Goal: Information Seeking & Learning: Learn about a topic

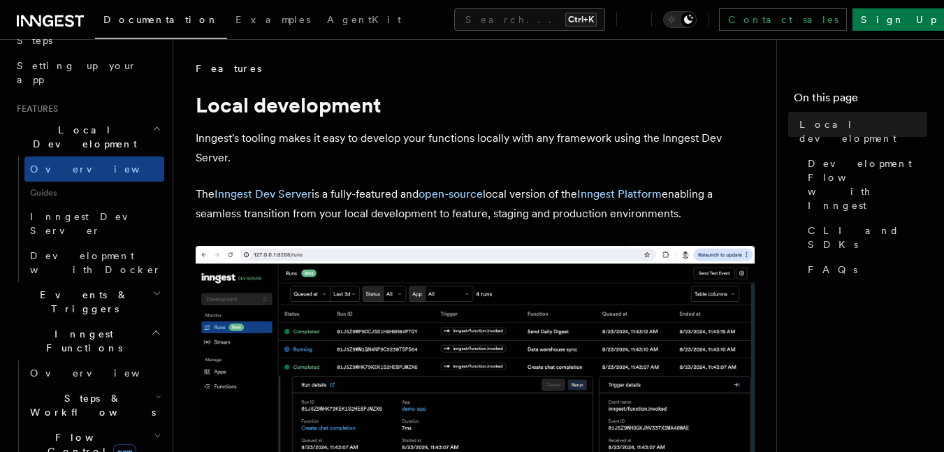
scroll to position [280, 0]
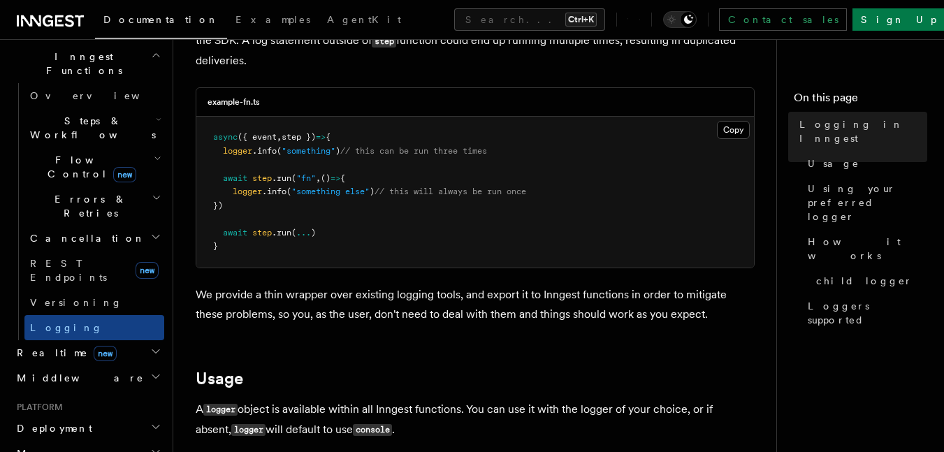
scroll to position [419, 0]
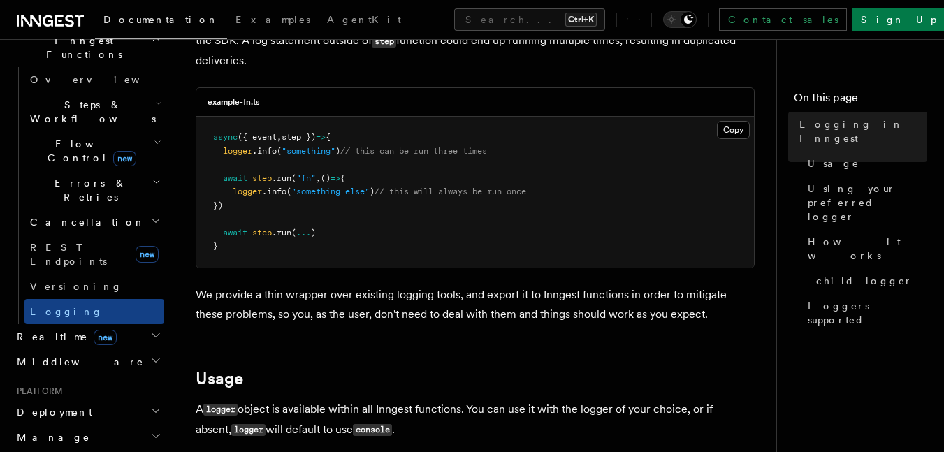
click at [99, 425] on h2 "Manage" at bounding box center [87, 437] width 153 height 25
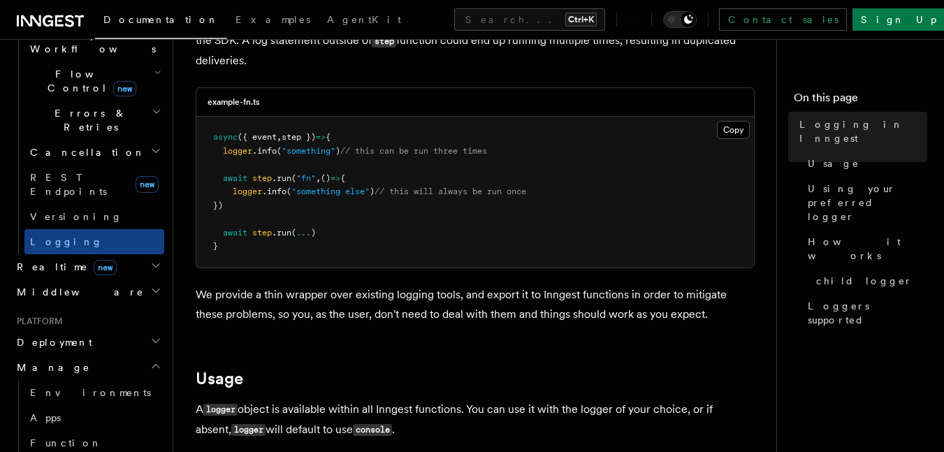
scroll to position [559, 0]
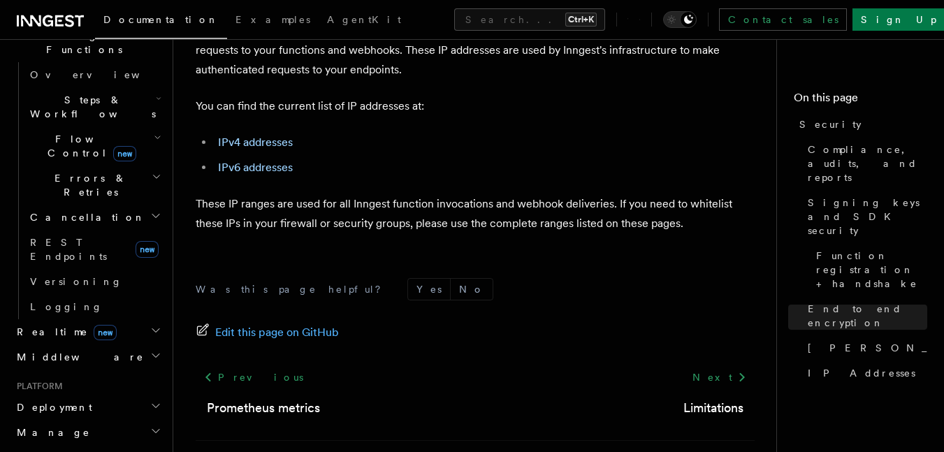
scroll to position [419, 0]
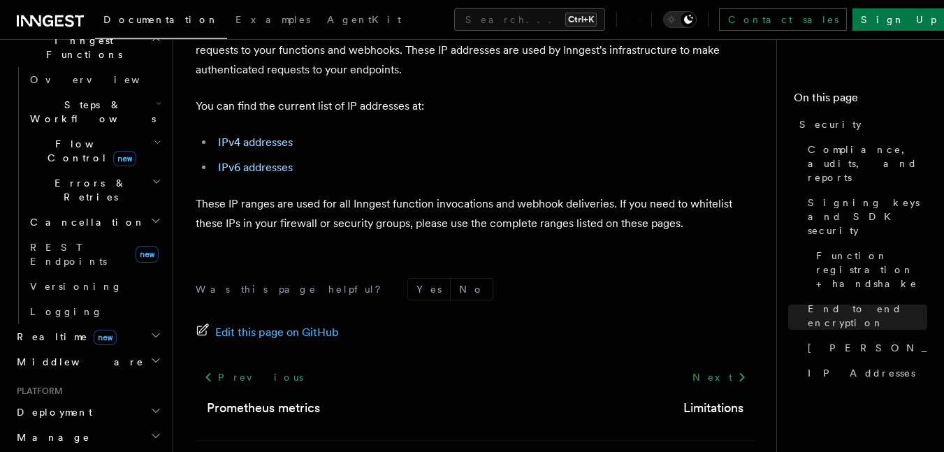
click at [93, 349] on h2 "Middleware" at bounding box center [87, 361] width 153 height 25
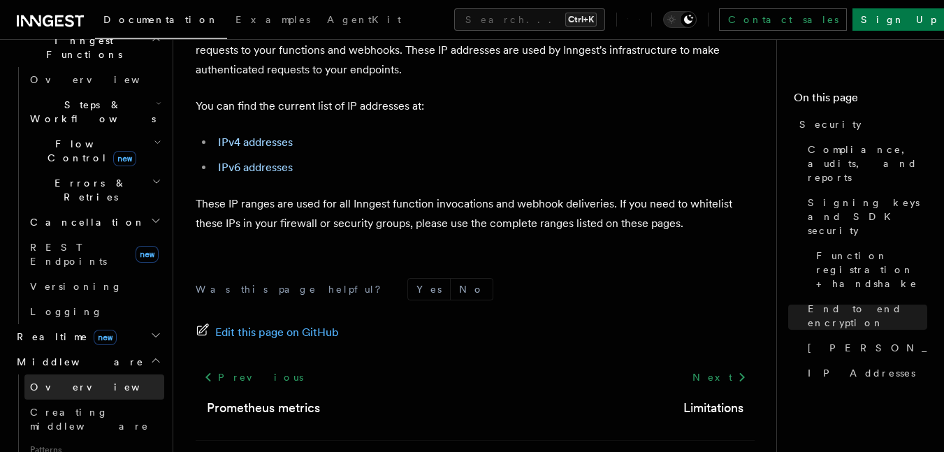
click at [99, 375] on link "Overview" at bounding box center [94, 387] width 140 height 25
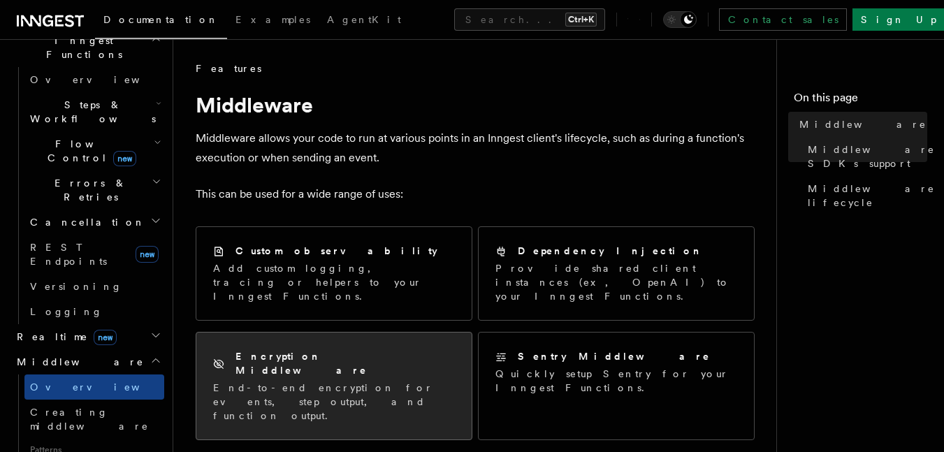
click at [352, 381] on p "End-to-end encryption for events, step output, and function output." at bounding box center [334, 402] width 242 height 42
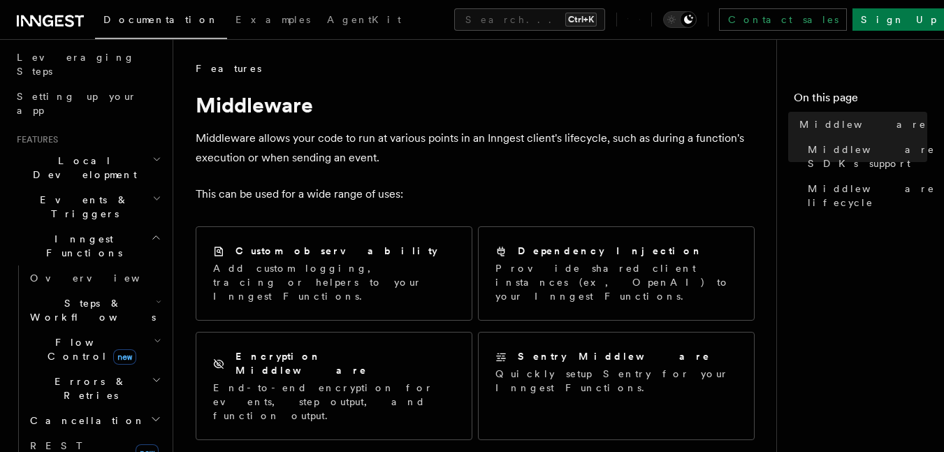
scroll to position [210, 0]
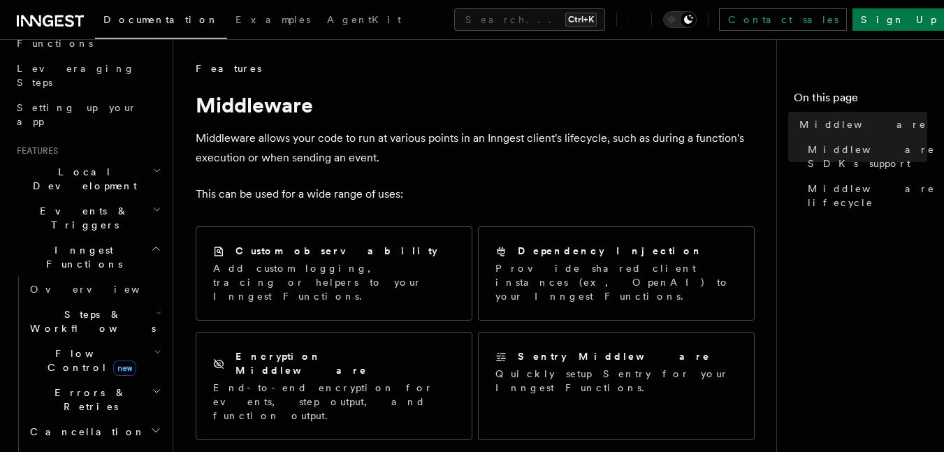
click at [108, 308] on span "Steps & Workflows" at bounding box center [89, 322] width 131 height 28
click at [461, 15] on button "Search... Ctrl+K" at bounding box center [529, 19] width 151 height 22
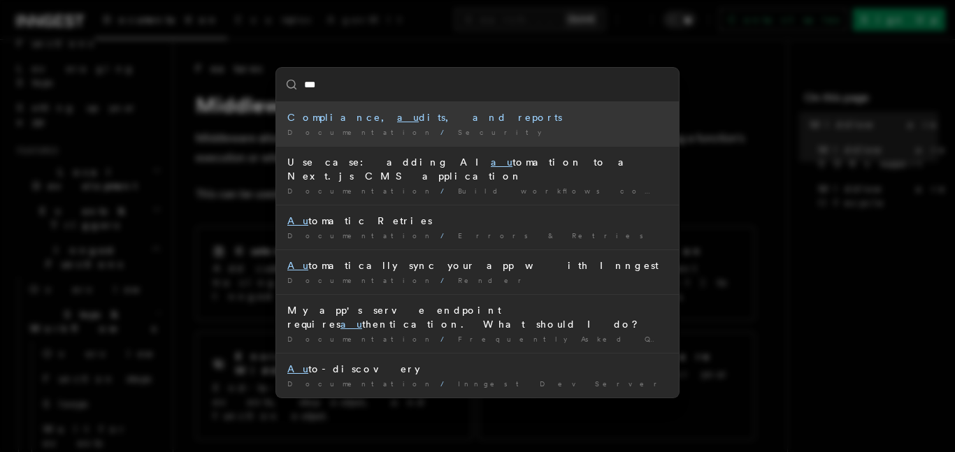
type input "****"
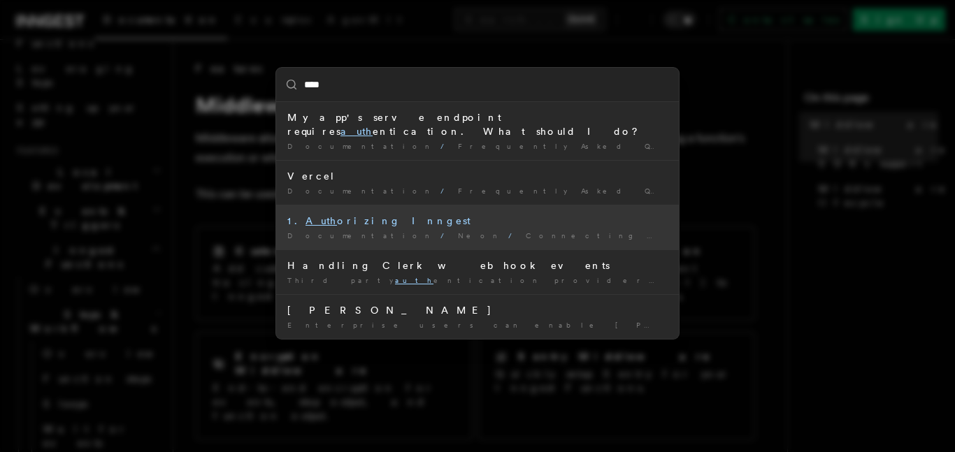
click at [369, 214] on div "1. Auth orizing Inngest" at bounding box center [477, 221] width 380 height 14
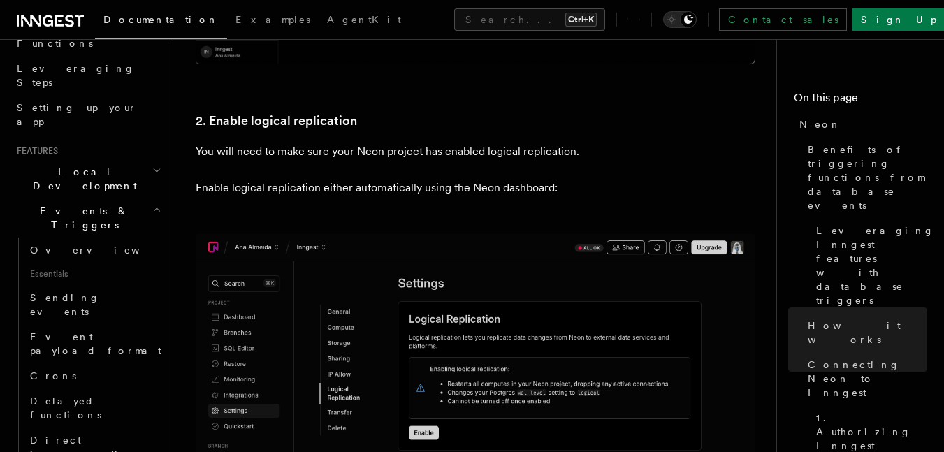
scroll to position [2064, 0]
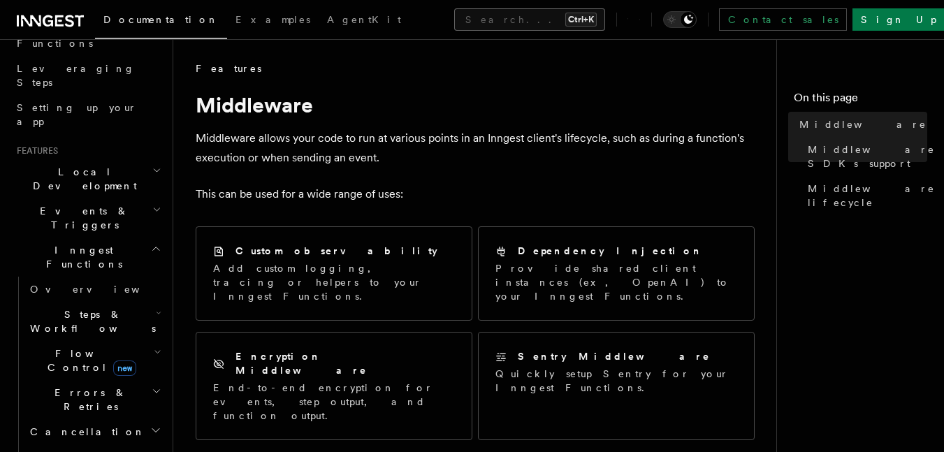
click at [454, 17] on button "Search... Ctrl+K" at bounding box center [529, 19] width 151 height 22
